Goal: Task Accomplishment & Management: Use online tool/utility

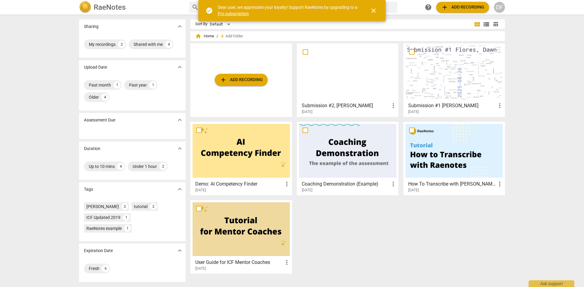
click at [364, 87] on div at bounding box center [347, 73] width 97 height 54
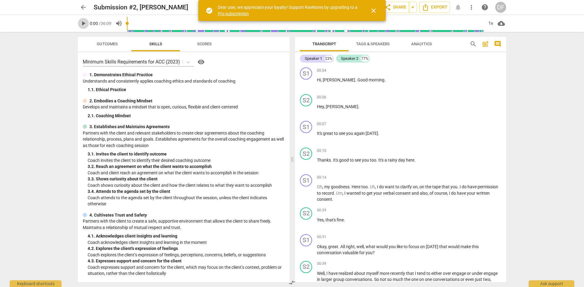
click at [86, 23] on span "play_arrow" at bounding box center [83, 23] width 7 height 7
click at [365, 45] on span "Tags & Speakers" at bounding box center [372, 44] width 33 height 5
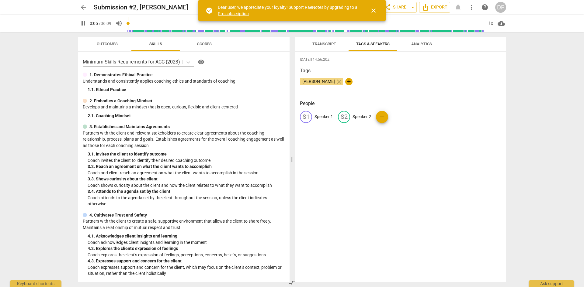
click at [416, 44] on span "Analytics" at bounding box center [421, 44] width 21 height 5
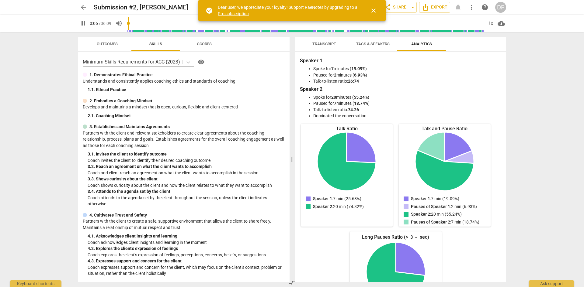
click at [372, 11] on span "close" at bounding box center [373, 10] width 7 height 7
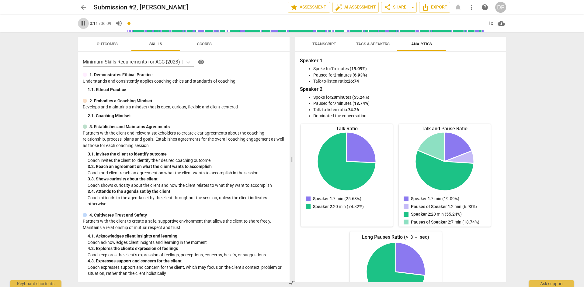
click at [83, 24] on span "pause" at bounding box center [83, 23] width 7 height 7
type input "12"
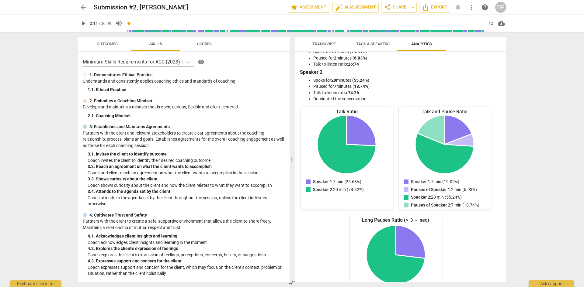
scroll to position [45, 0]
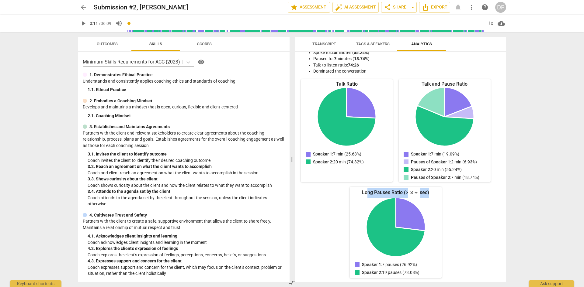
drag, startPoint x: 366, startPoint y: 192, endPoint x: 434, endPoint y: 189, distance: 67.9
click at [434, 189] on div "Long Pauses Ratio (> 3 sec)" at bounding box center [396, 193] width 92 height 10
click at [459, 216] on div "Talk Ratio Speaker 1: 7 min (25.68%) Speaker 2: 20 min (74.32%) Speaker 1 : 7 m…" at bounding box center [396, 178] width 192 height 199
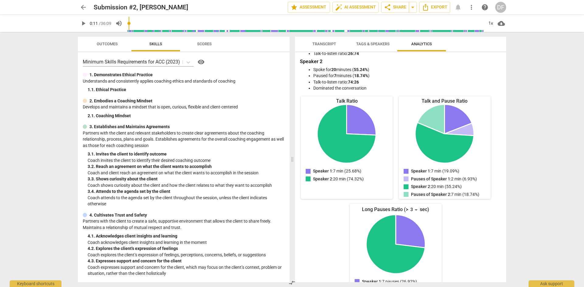
scroll to position [0, 0]
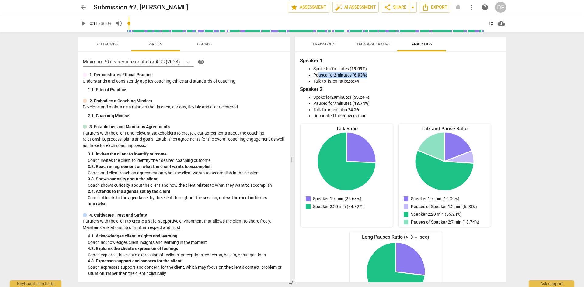
drag, startPoint x: 318, startPoint y: 74, endPoint x: 371, endPoint y: 74, distance: 53.5
click at [371, 74] on li "Paused for 2 minutes ( 6.93% )" at bounding box center [406, 75] width 187 height 6
drag, startPoint x: 315, startPoint y: 97, endPoint x: 368, endPoint y: 115, distance: 55.6
click at [368, 115] on ul "Spoke for 20 minutes ( 55.24% ) Paused for 7 minutes ( 18.74% ) Talk-to-listen …" at bounding box center [400, 106] width 199 height 25
click at [379, 113] on li "Dominated the conversation" at bounding box center [406, 116] width 187 height 6
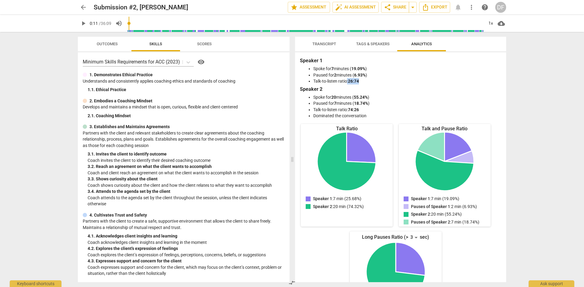
drag, startPoint x: 346, startPoint y: 81, endPoint x: 366, endPoint y: 81, distance: 19.8
click at [366, 81] on li "Talk-to-listen ratio: 26:74" at bounding box center [406, 81] width 187 height 6
click at [343, 106] on li "Paused for 7 minutes ( 18.74% )" at bounding box center [406, 103] width 187 height 6
click at [102, 43] on span "Outcomes" at bounding box center [107, 44] width 21 height 5
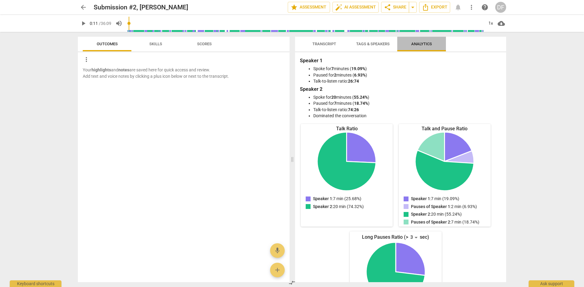
click at [416, 46] on span "Analytics" at bounding box center [421, 44] width 35 height 8
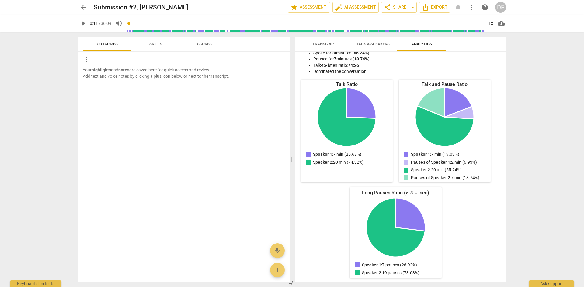
scroll to position [45, 0]
click at [86, 5] on span "arrow_back" at bounding box center [83, 7] width 7 height 7
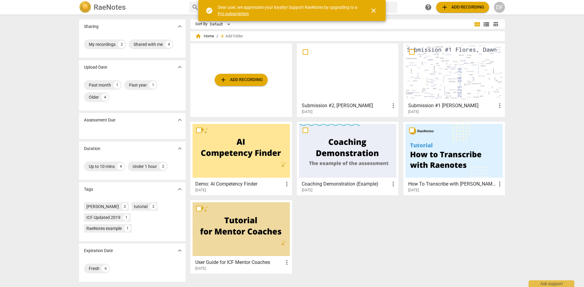
click at [373, 66] on div at bounding box center [347, 73] width 97 height 54
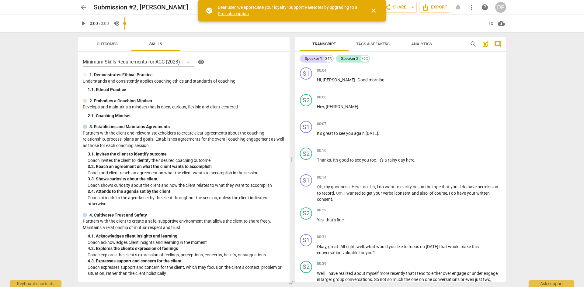
click at [414, 28] on input "range" at bounding box center [303, 23] width 359 height 19
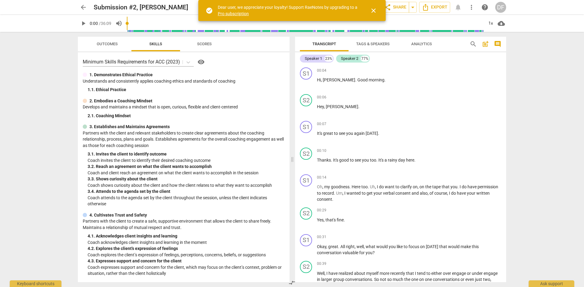
click at [422, 43] on span "Analytics" at bounding box center [421, 44] width 21 height 5
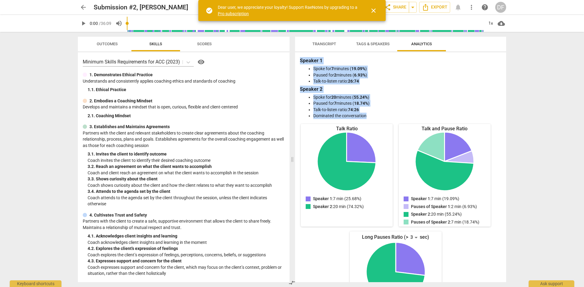
drag, startPoint x: 300, startPoint y: 61, endPoint x: 378, endPoint y: 115, distance: 94.5
click at [378, 115] on div "Speaker 1 Spoke for 7 minutes ( 19.09% ) Paused for 2 minutes ( 6.93% ) Talk-to…" at bounding box center [400, 88] width 201 height 62
copy div "Speaker 1 Spoke for 7 minutes ( 19.09% ) Paused for 2 minutes ( 6.93% ) Talk-to…"
click at [374, 11] on span "close" at bounding box center [373, 10] width 7 height 7
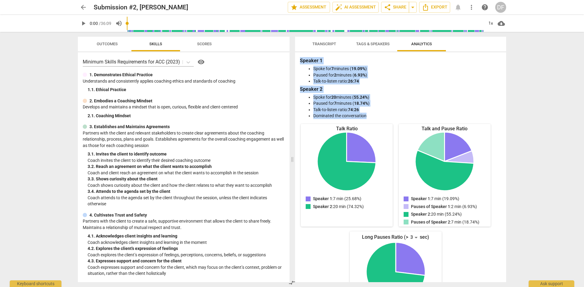
click at [84, 5] on span "arrow_back" at bounding box center [83, 7] width 7 height 7
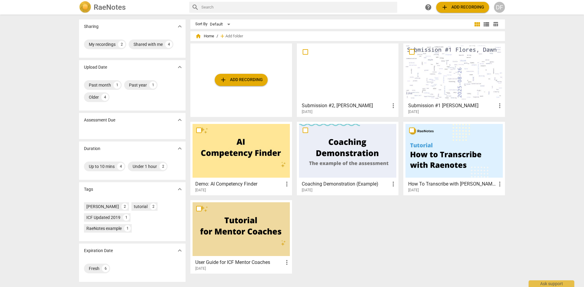
click at [470, 86] on div at bounding box center [453, 73] width 97 height 54
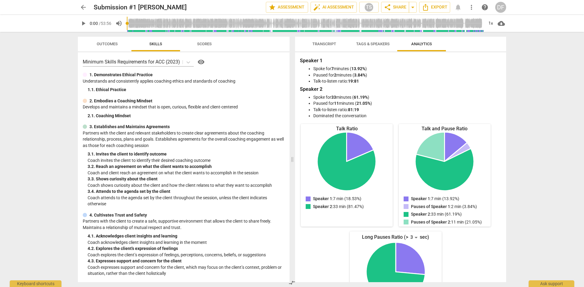
click at [299, 59] on div "Speaker 1 Spoke for 7 minutes ( 13.92% ) Paused for 2 minutes ( 3.84% ) Talk-to…" at bounding box center [400, 167] width 211 height 230
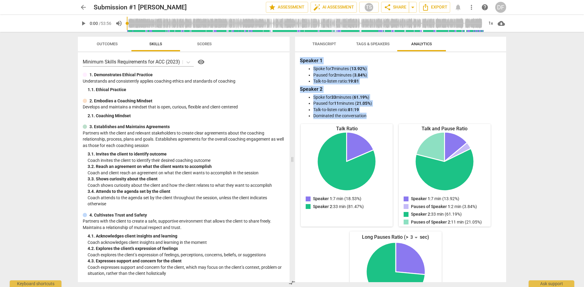
drag, startPoint x: 300, startPoint y: 60, endPoint x: 367, endPoint y: 113, distance: 85.9
click at [367, 113] on div "Speaker 1 Spoke for 7 minutes ( 13.92% ) Paused for 2 minutes ( 3.84% ) Talk-to…" at bounding box center [400, 88] width 201 height 62
copy div "Speaker 1 Spoke for 7 minutes ( 13.92% ) Paused for 2 minutes ( 3.84% ) Talk-to…"
